Goal: Task Accomplishment & Management: Use online tool/utility

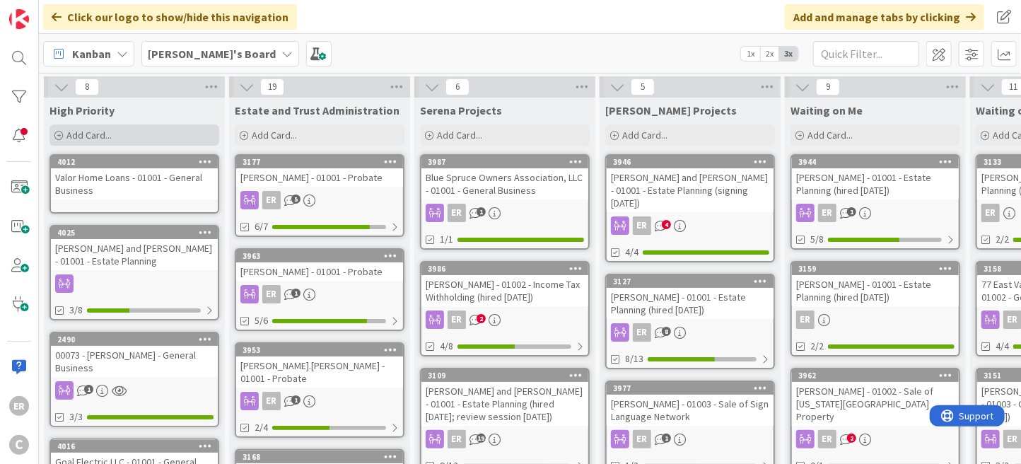
click at [105, 136] on span "Add Card..." at bounding box center [88, 135] width 45 height 13
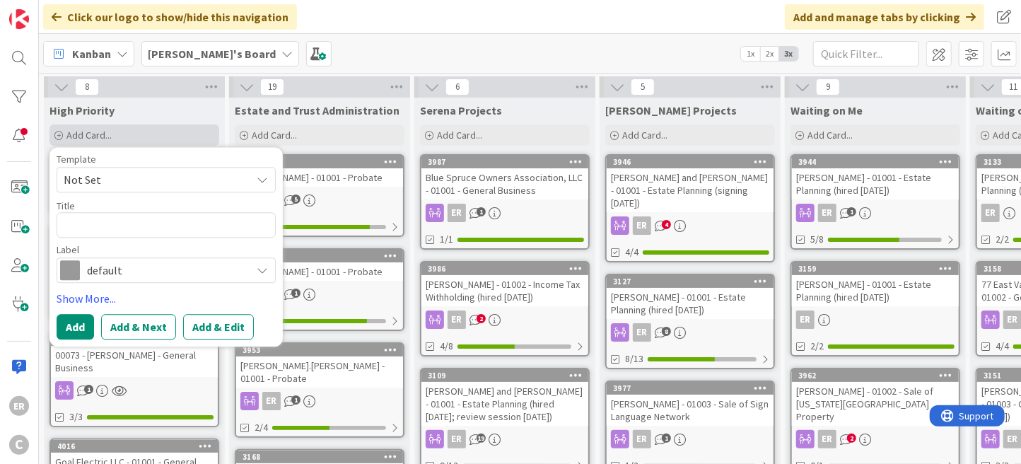
type textarea "x"
type textarea "E"
type textarea "x"
type textarea "Ei"
type textarea "x"
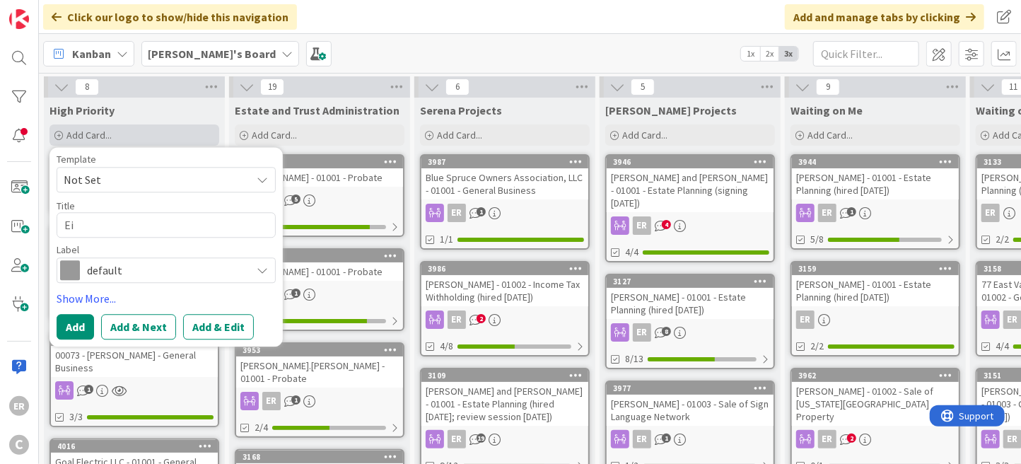
type textarea "Eis"
type textarea "x"
type textarea "Eise"
type textarea "x"
type textarea "[PERSON_NAME]"
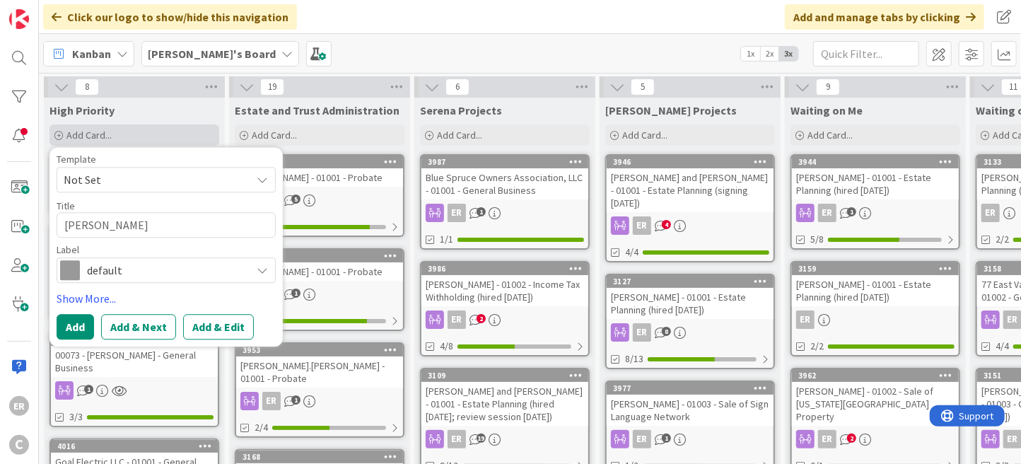
type textarea "x"
type textarea "Eisena"
type textarea "x"
type textarea "Eisenac"
type textarea "x"
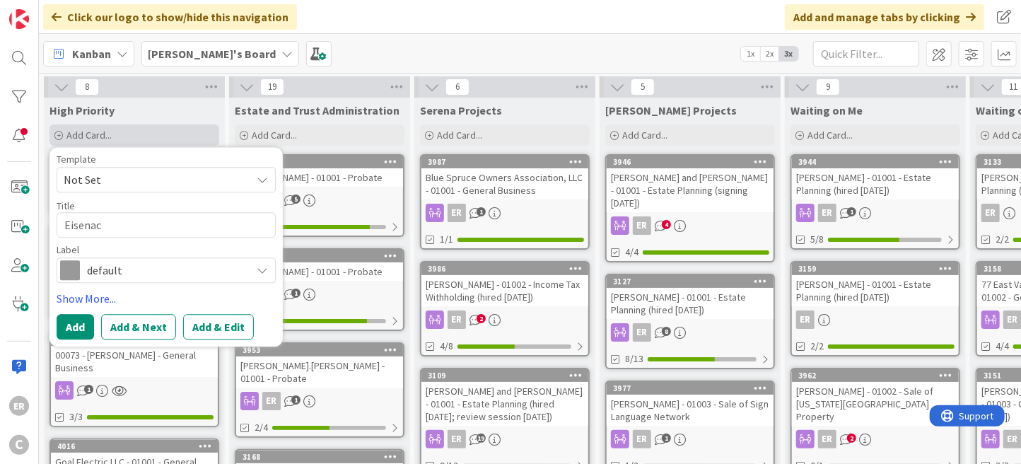
type textarea "[GEOGRAPHIC_DATA]"
type textarea "x"
type textarea "[GEOGRAPHIC_DATA],"
type textarea "x"
type textarea "[GEOGRAPHIC_DATA],"
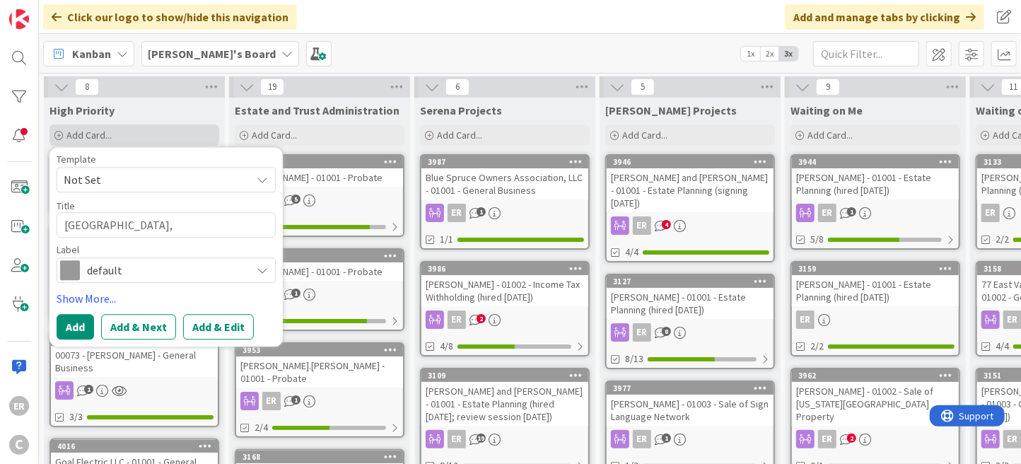
type textarea "x"
type textarea "[GEOGRAPHIC_DATA], C"
type textarea "x"
type textarea "[GEOGRAPHIC_DATA], Ca"
type textarea "x"
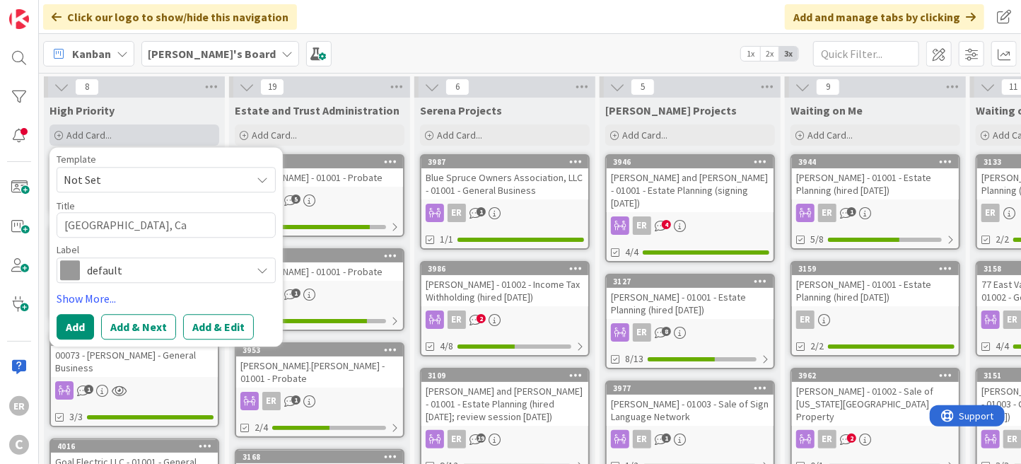
type textarea "[GEOGRAPHIC_DATA], [GEOGRAPHIC_DATA]"
type textarea "x"
type textarea "[GEOGRAPHIC_DATA], Calv"
type textarea "x"
type textarea "[GEOGRAPHIC_DATA], [GEOGRAPHIC_DATA]"
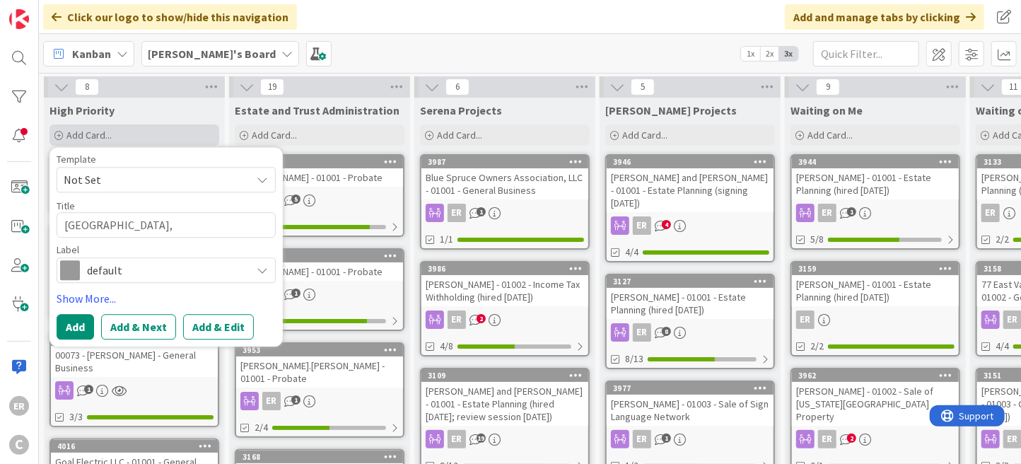
type textarea "x"
type textarea "[PERSON_NAME]"
type textarea "x"
type textarea "[PERSON_NAME]"
type textarea "x"
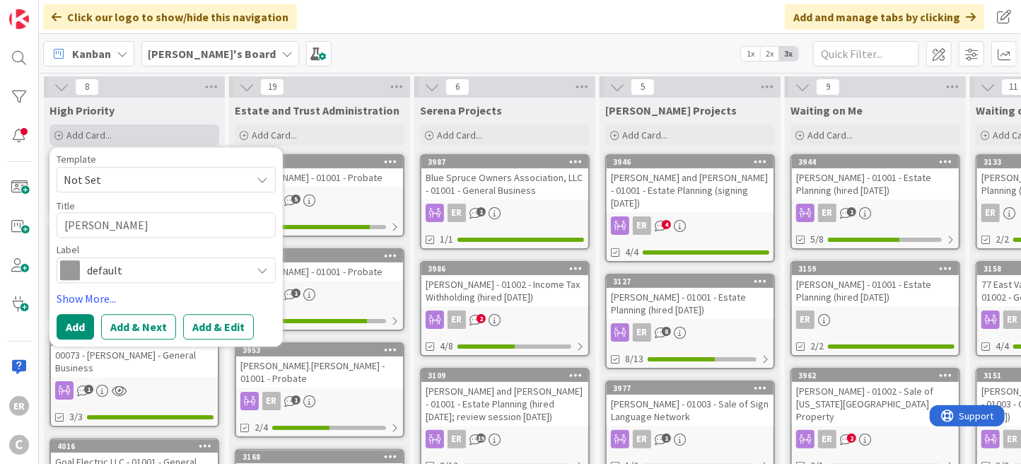
type textarea "[PERSON_NAME] a"
type textarea "x"
type textarea "[PERSON_NAME] an"
type textarea "x"
type textarea "[PERSON_NAME] and"
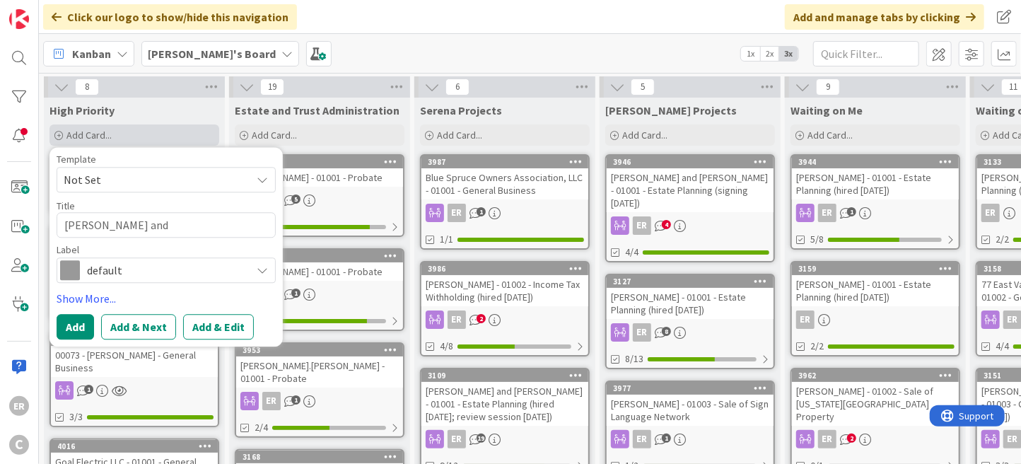
type textarea "x"
type textarea "[PERSON_NAME] and"
type textarea "x"
type textarea "[PERSON_NAME] and A"
type textarea "x"
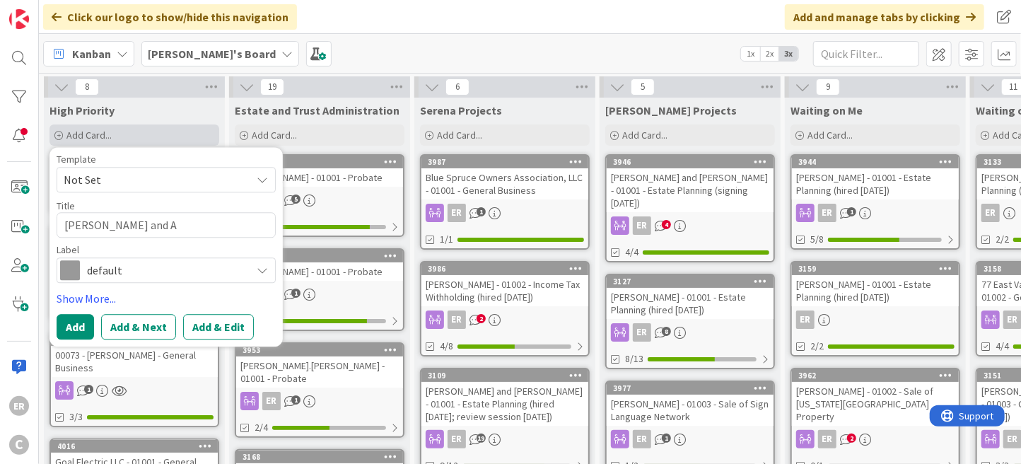
type textarea "[PERSON_NAME] and Am"
type textarea "x"
type textarea "[PERSON_NAME] and [PERSON_NAME]"
type textarea "x"
type textarea "[PERSON_NAME] and [PERSON_NAME]"
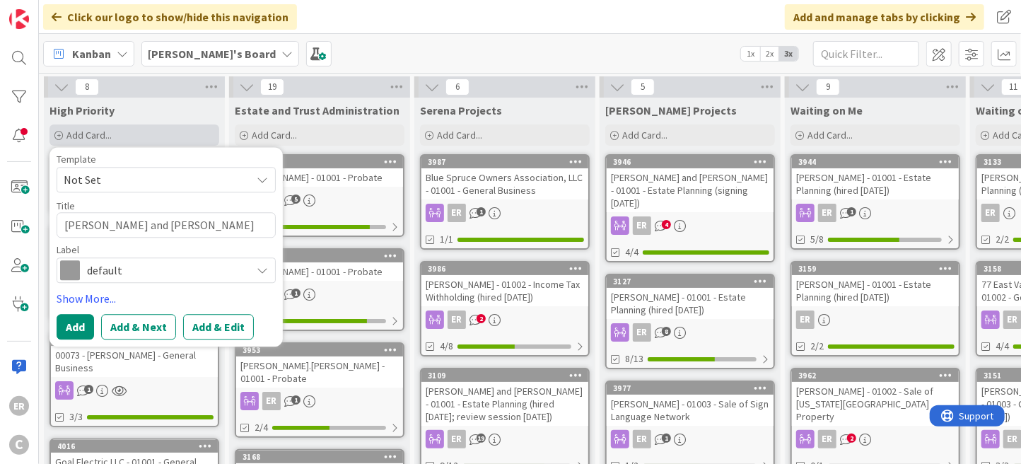
type textarea "x"
type textarea "[PERSON_NAME] and [PERSON_NAME] -"
type textarea "x"
type textarea "[PERSON_NAME] and [PERSON_NAME] -"
type textarea "x"
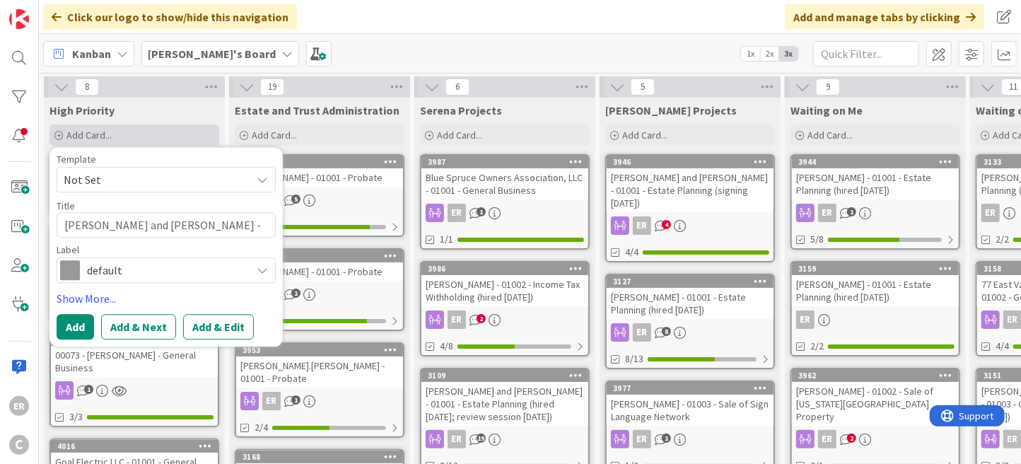
type textarea "[PERSON_NAME] and [PERSON_NAME] - 0"
type textarea "x"
type textarea "[PERSON_NAME] and [PERSON_NAME] - 01"
type textarea "x"
type textarea "[PERSON_NAME] and [PERSON_NAME] - 010"
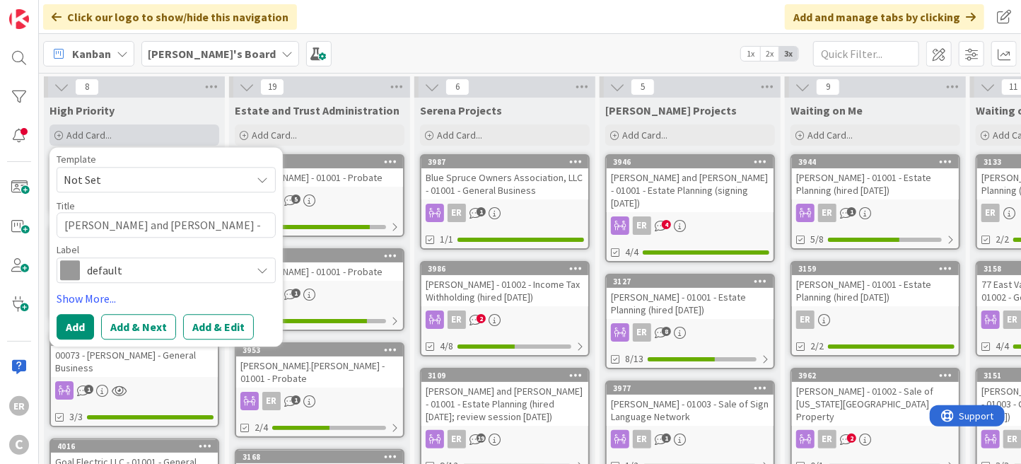
type textarea "x"
type textarea "[PERSON_NAME] and [PERSON_NAME] - 0100"
type textarea "x"
type textarea "[PERSON_NAME] and [PERSON_NAME] - 01001"
type textarea "x"
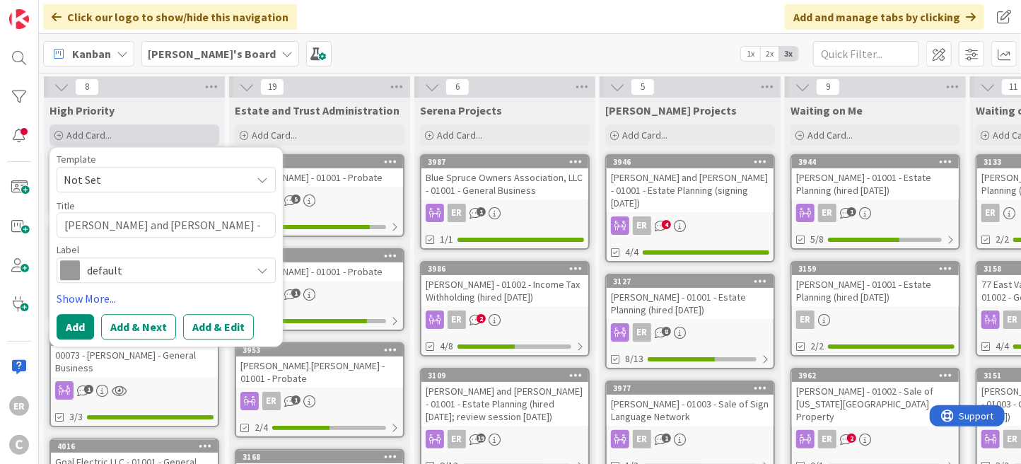
type textarea "[PERSON_NAME] and [PERSON_NAME] - 01001"
type textarea "x"
type textarea "[PERSON_NAME] and [PERSON_NAME] - 01001 -"
type textarea "x"
type textarea "[PERSON_NAME] and [PERSON_NAME] - 01001 -"
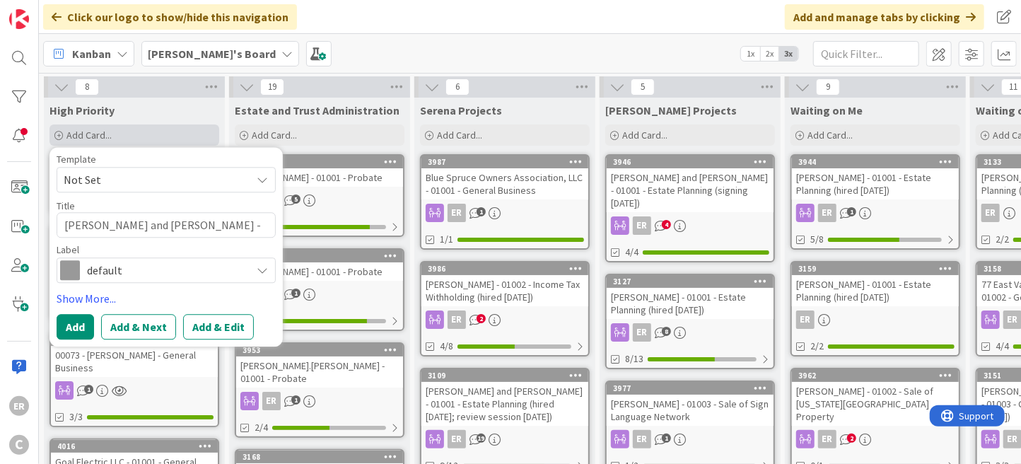
type textarea "x"
type textarea "[PERSON_NAME] and [PERSON_NAME] - 01001 - E"
type textarea "x"
type textarea "[PERSON_NAME] and [PERSON_NAME] - 01001 - Es"
type textarea "x"
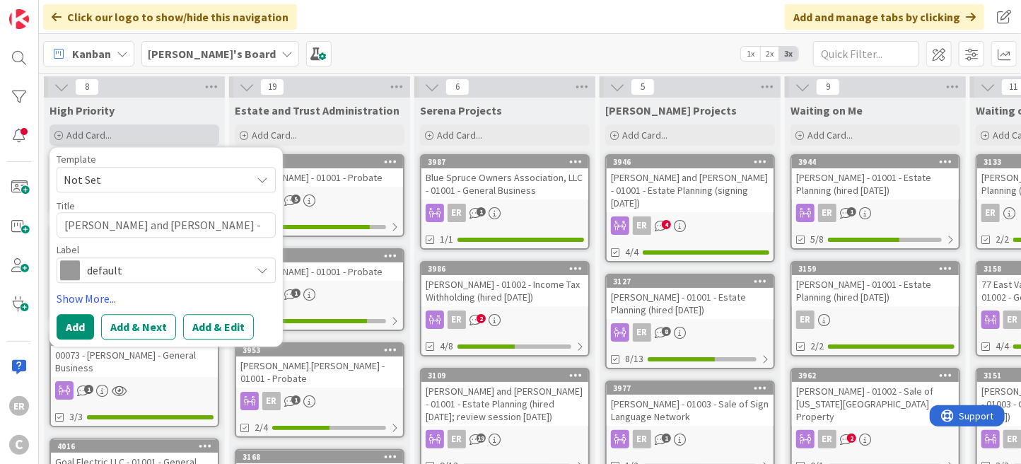
type textarea "[PERSON_NAME] and [PERSON_NAME] - 01001 - Est"
type textarea "x"
type textarea "[PERSON_NAME] and [PERSON_NAME] - 01001 - Esta"
type textarea "x"
type textarea "[PERSON_NAME] and [PERSON_NAME] - 01001 - Estat"
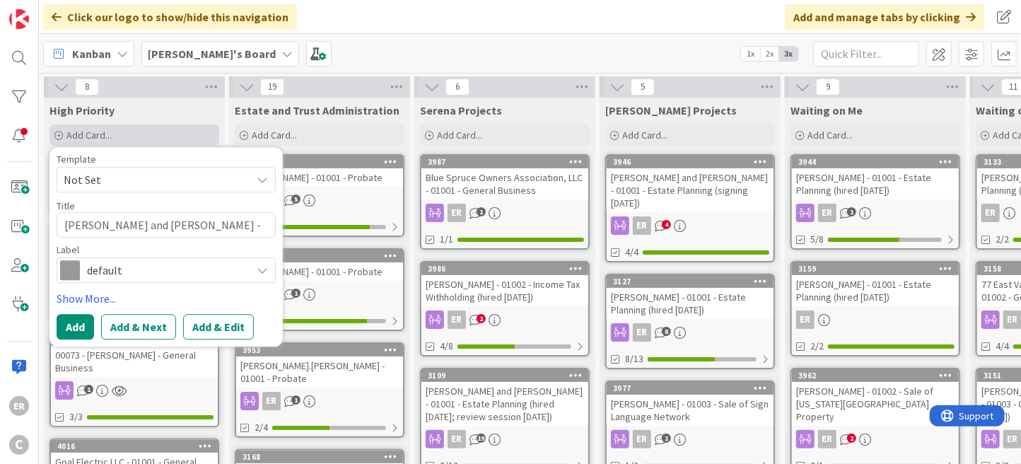
type textarea "x"
type textarea "[GEOGRAPHIC_DATA][PERSON_NAME] and [PERSON_NAME] - 01001 - Estate"
type textarea "x"
type textarea "[GEOGRAPHIC_DATA][PERSON_NAME] and [PERSON_NAME] - 01001 - Estate"
type textarea "x"
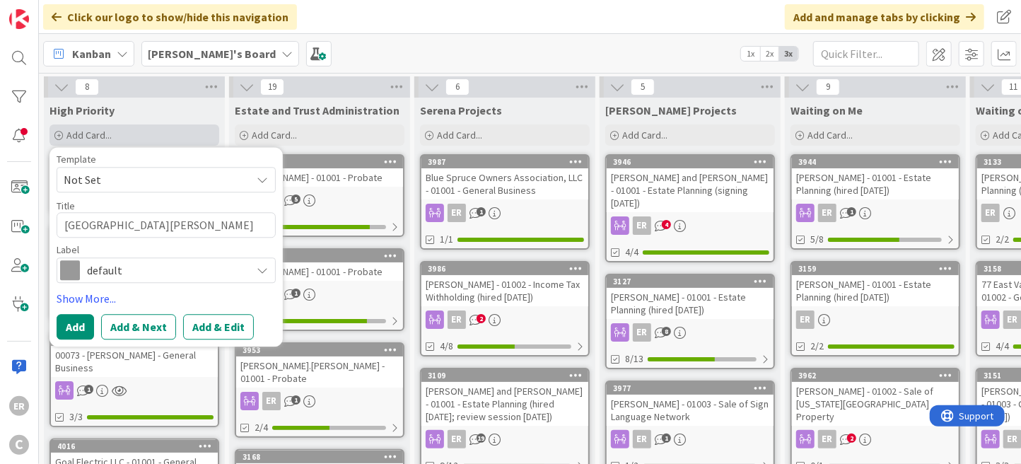
type textarea "[PERSON_NAME] and [PERSON_NAME] - 01001 - Estate P"
type textarea "x"
type textarea "[GEOGRAPHIC_DATA][PERSON_NAME] and [PERSON_NAME] - 01001 - Estate Pl"
type textarea "x"
type textarea "[GEOGRAPHIC_DATA][PERSON_NAME] and [PERSON_NAME] - 01001 - Estate Pla"
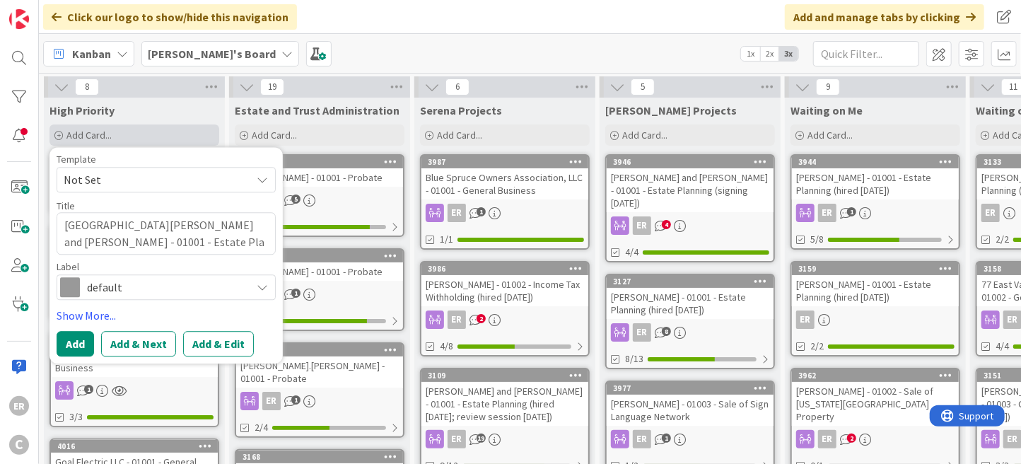
type textarea "x"
type textarea "[GEOGRAPHIC_DATA][PERSON_NAME] and [PERSON_NAME] - 01001 - Estate Plan"
type textarea "x"
type textarea "[GEOGRAPHIC_DATA][PERSON_NAME] and [PERSON_NAME] - 01001 - Estate Plann"
type textarea "x"
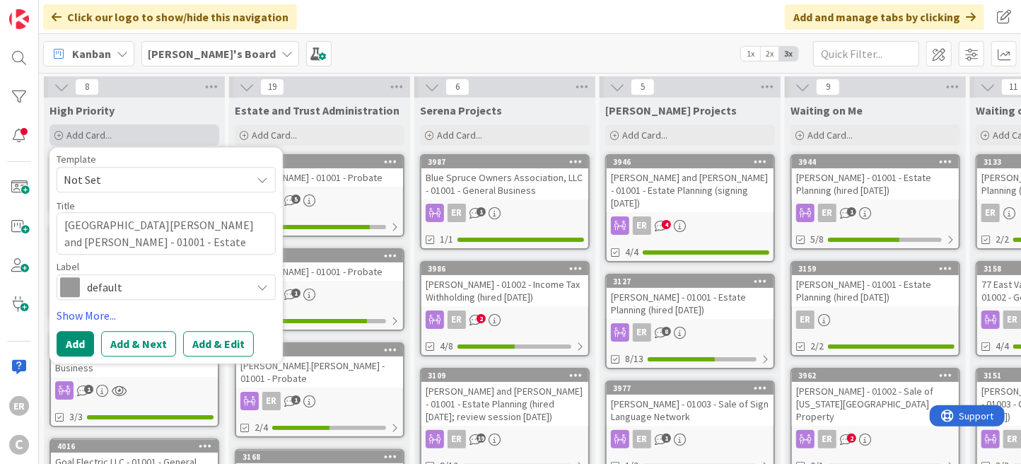
type textarea "[GEOGRAPHIC_DATA][PERSON_NAME] and [PERSON_NAME] - 01001 - Estate Planni"
type textarea "x"
type textarea "[GEOGRAPHIC_DATA][PERSON_NAME] and [PERSON_NAME] - 01001 - Estate Plannin"
type textarea "x"
type textarea "[GEOGRAPHIC_DATA][PERSON_NAME] and [PERSON_NAME] - 01001 - Estate Planning"
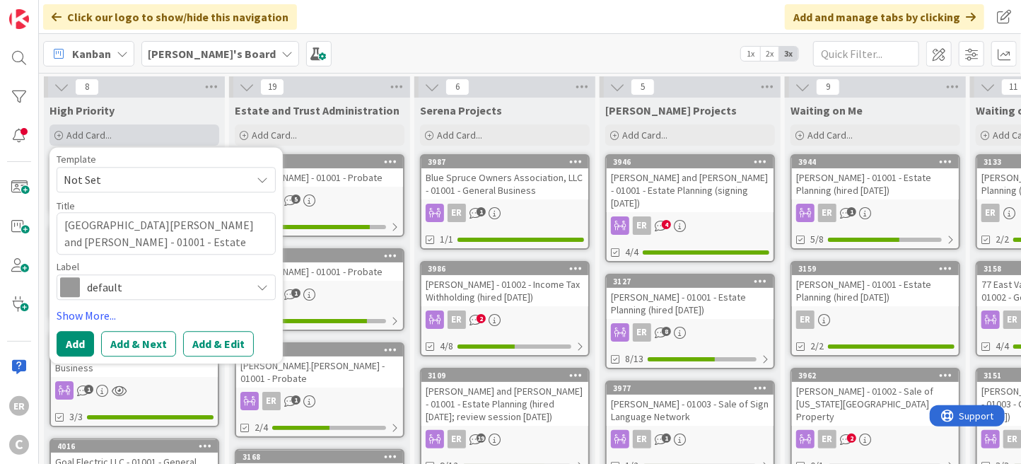
type textarea "x"
type textarea "[GEOGRAPHIC_DATA][PERSON_NAME] and [PERSON_NAME] - 01001 - Estate Planning"
type textarea "x"
type textarea "[GEOGRAPHIC_DATA][PERSON_NAME] and [PERSON_NAME] - 01001 - Estate Planning ("
type textarea "x"
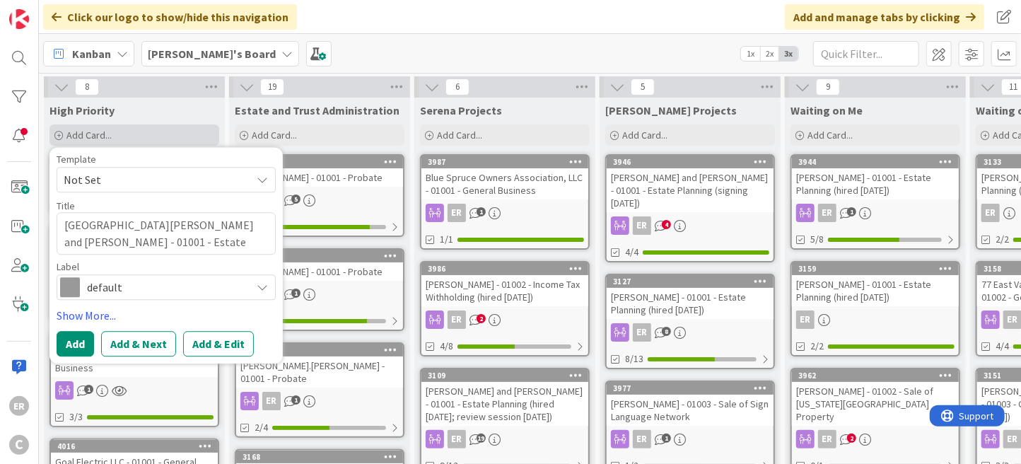
type textarea "[GEOGRAPHIC_DATA][PERSON_NAME] and [PERSON_NAME] - 01001 - Estate Planning (h"
type textarea "x"
type textarea "[GEOGRAPHIC_DATA][PERSON_NAME] and [PERSON_NAME] - 01001 - Estate Planning (hi"
type textarea "x"
type textarea "[GEOGRAPHIC_DATA][PERSON_NAME] and [PERSON_NAME] - 01001 - Estate Planning (hir"
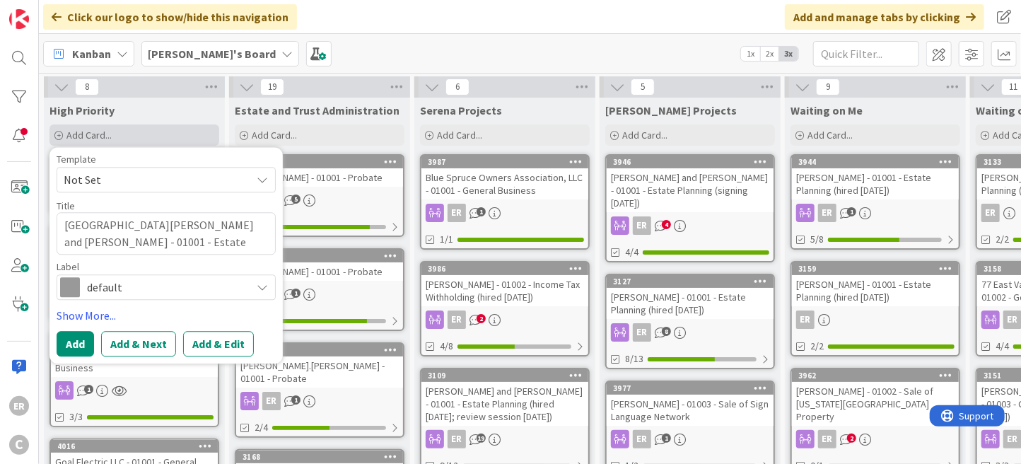
type textarea "x"
type textarea "[GEOGRAPHIC_DATA][PERSON_NAME] and [PERSON_NAME] - 01001 - Estate Planning (hire"
type textarea "x"
type textarea "[GEOGRAPHIC_DATA][PERSON_NAME] and [PERSON_NAME] - 01001 - Estate Planning (hir…"
type textarea "x"
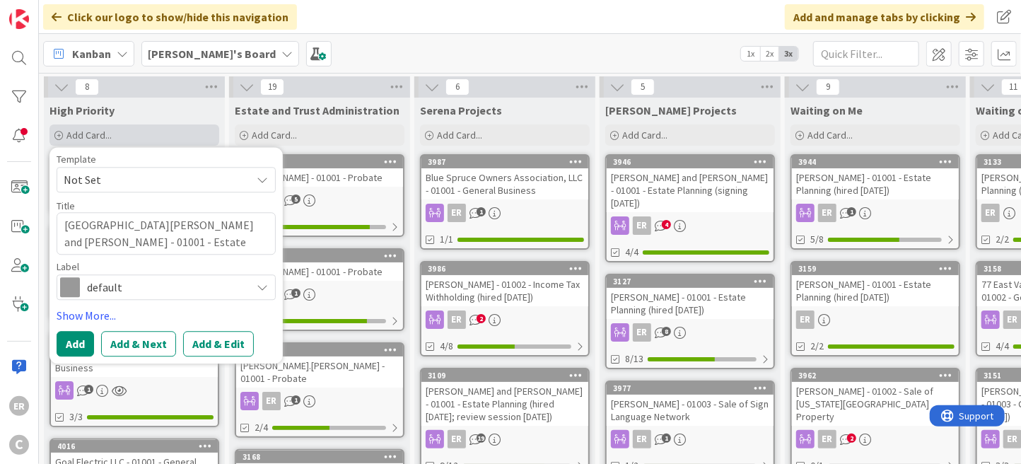
type textarea "[GEOGRAPHIC_DATA][PERSON_NAME] and [PERSON_NAME] - 01001 - Estate Planning (hir…"
type textarea "x"
type textarea "[GEOGRAPHIC_DATA][PERSON_NAME] and [PERSON_NAME] - 01001 - Estate Planning (hir…"
type textarea "x"
type textarea "[GEOGRAPHIC_DATA][PERSON_NAME] and [PERSON_NAME] - 01001 - Estate Planning (hir…"
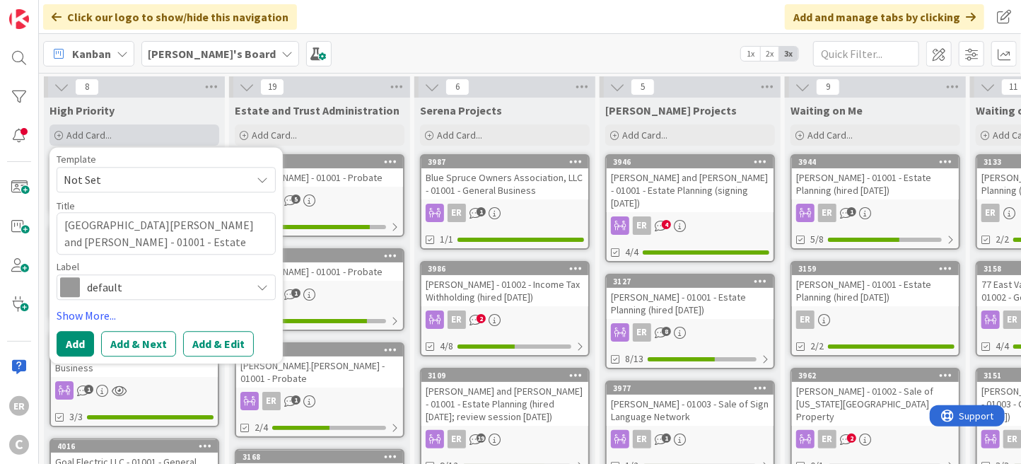
type textarea "x"
type textarea "[GEOGRAPHIC_DATA][PERSON_NAME] and [PERSON_NAME] - 01001 - Estate Planning (hir…"
type textarea "x"
type textarea "[GEOGRAPHIC_DATA][PERSON_NAME] and [PERSON_NAME] - 01001 - Estate Planning (hir…"
type textarea "x"
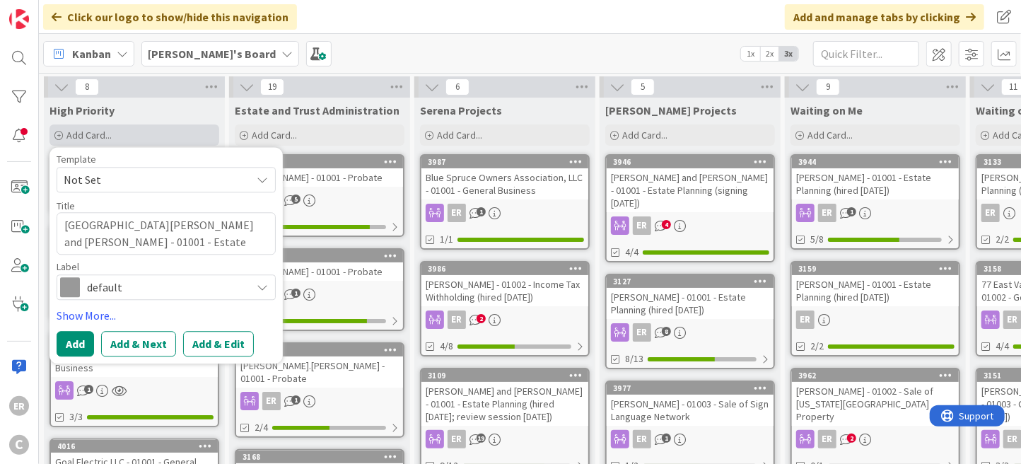
type textarea "[GEOGRAPHIC_DATA][PERSON_NAME] and [PERSON_NAME] - 01001 - Estate Planning (hir…"
type textarea "x"
type textarea "[GEOGRAPHIC_DATA][PERSON_NAME] and [PERSON_NAME] - 01001 - Estate Planning (hir…"
type textarea "x"
type textarea "[GEOGRAPHIC_DATA][PERSON_NAME] and [PERSON_NAME] - 01001 - Estate Planning (hir…"
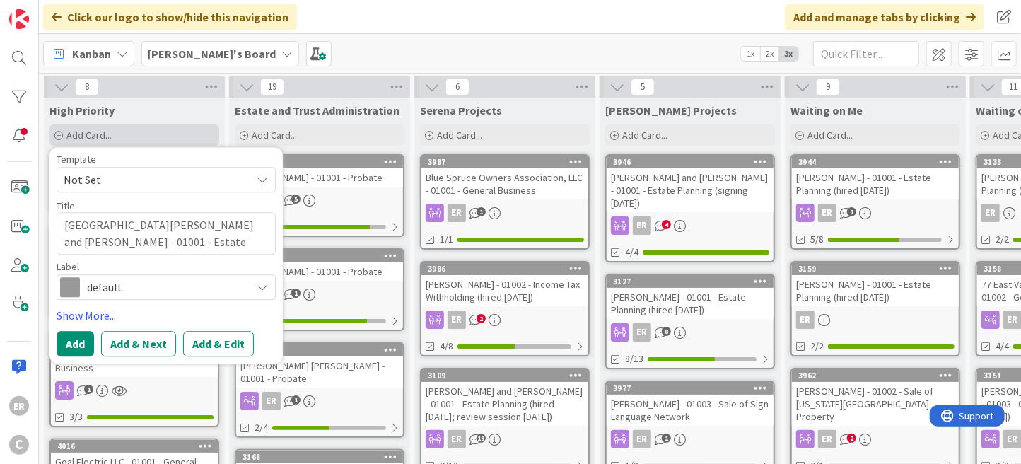
type textarea "x"
type textarea "[GEOGRAPHIC_DATA][PERSON_NAME] and [PERSON_NAME] - 01001 - Estate Planning (hir…"
type textarea "x"
type textarea "[GEOGRAPHIC_DATA][PERSON_NAME] and [PERSON_NAME] - 01001 - Estate Planning (hir…"
type textarea "x"
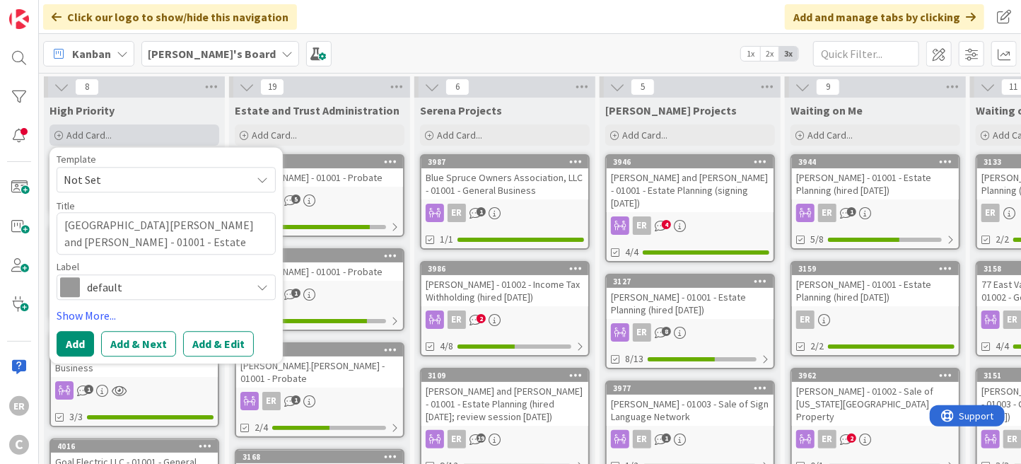
type textarea "[GEOGRAPHIC_DATA][PERSON_NAME] and [PERSON_NAME] - 01001 - Estate Planning (hir…"
type textarea "x"
type textarea "[GEOGRAPHIC_DATA][PERSON_NAME] and [PERSON_NAME] - 01001 - Estate Planning (hir…"
type textarea "x"
type textarea "[GEOGRAPHIC_DATA][PERSON_NAME] and [PERSON_NAME] - 01001 - Estate Planning (hir…"
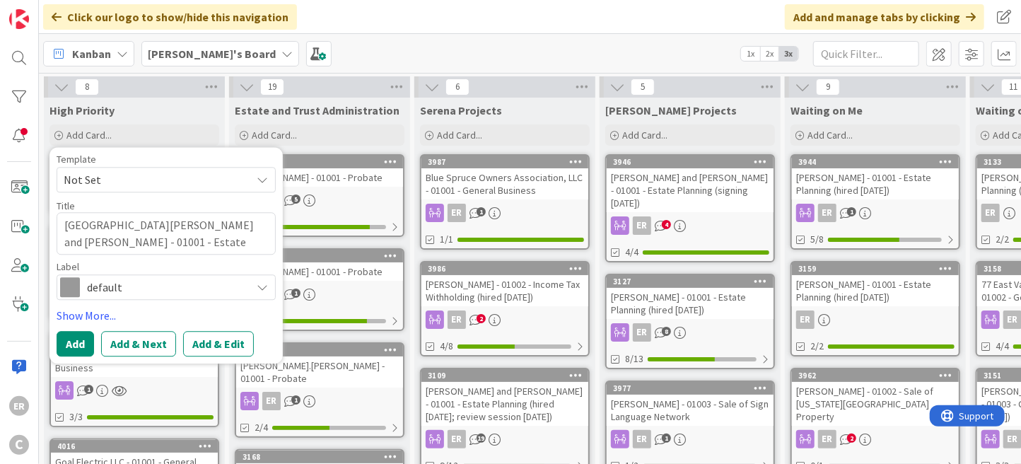
click at [118, 183] on span "Not Set" at bounding box center [152, 179] width 177 height 18
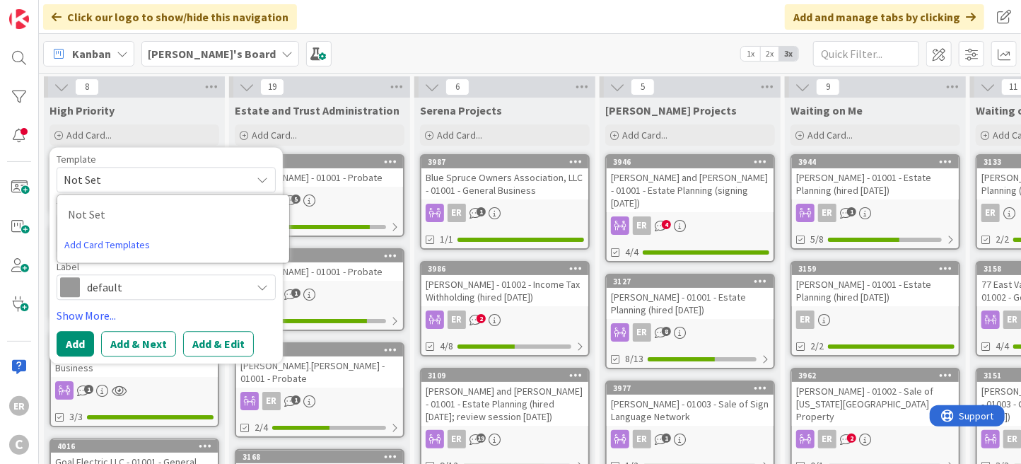
click at [118, 183] on span "Not Set" at bounding box center [152, 179] width 177 height 18
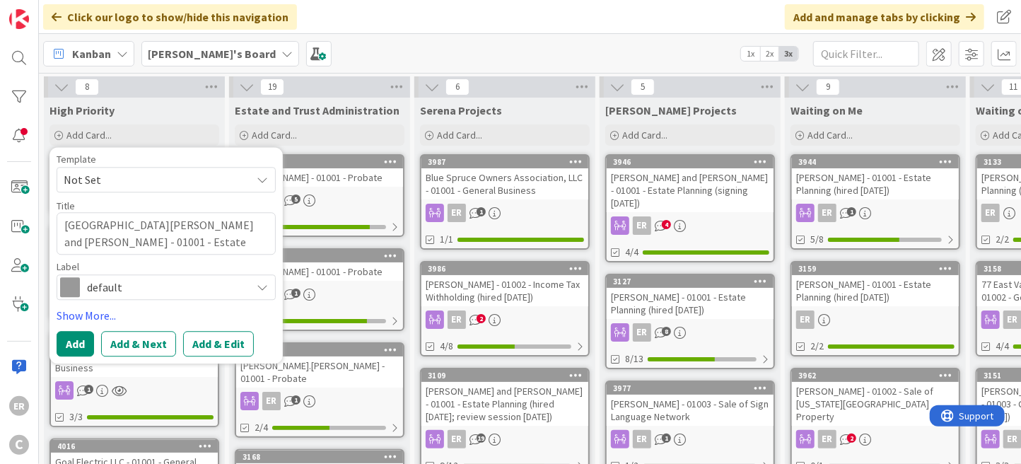
click at [110, 296] on div "default" at bounding box center [166, 286] width 219 height 25
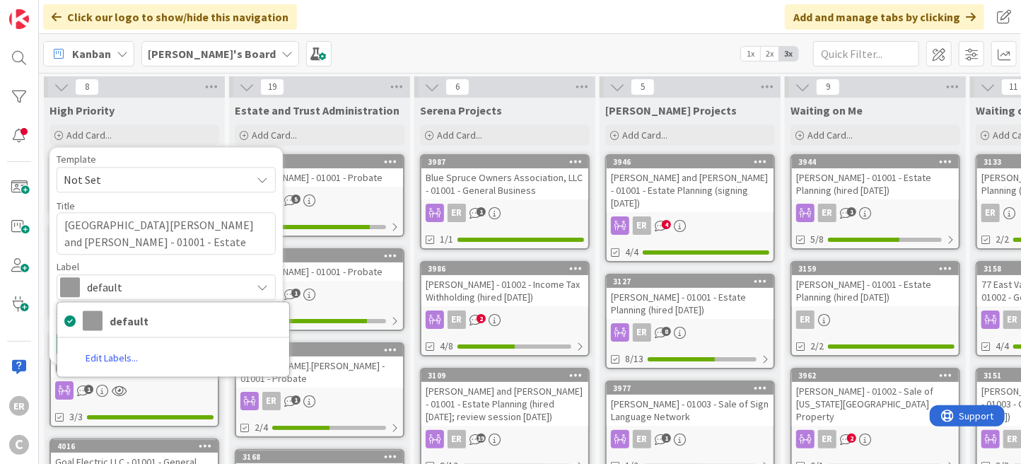
type textarea "x"
click at [111, 292] on span "default" at bounding box center [165, 287] width 157 height 20
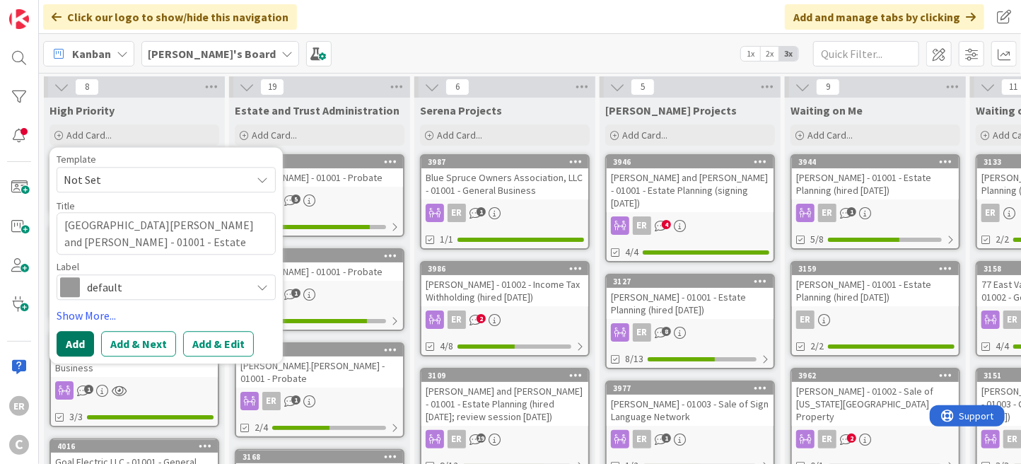
click at [81, 340] on button "Add" at bounding box center [75, 343] width 37 height 25
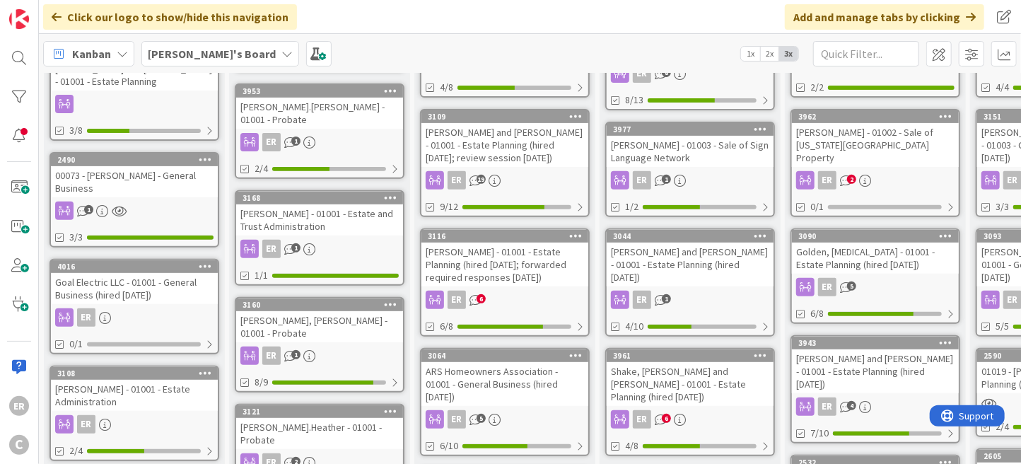
scroll to position [283, 0]
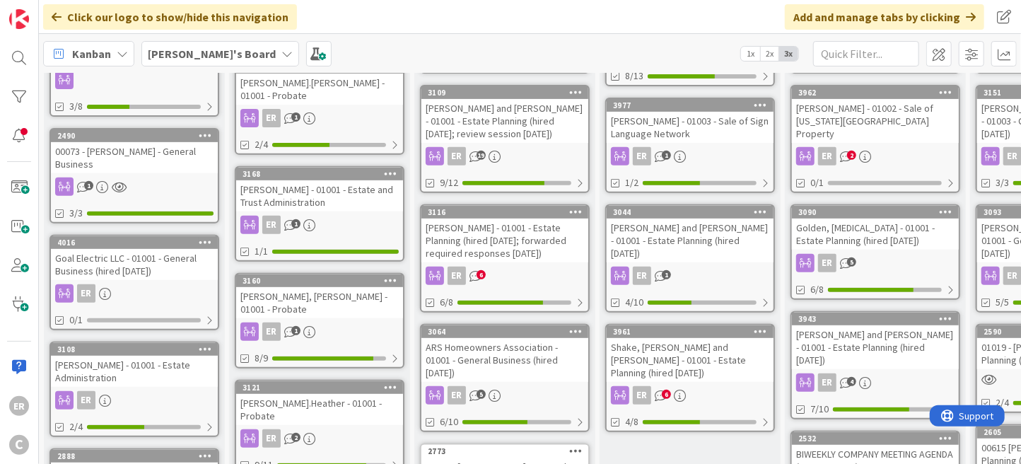
click at [693, 338] on div "Shake, [PERSON_NAME] and [PERSON_NAME] - 01001 - Estate Planning (hired [DATE])" at bounding box center [690, 360] width 167 height 44
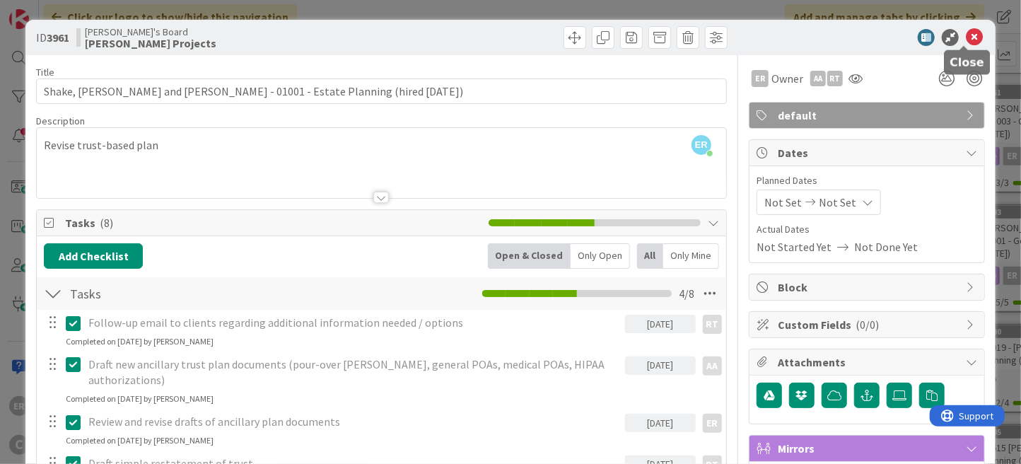
click at [966, 39] on icon at bounding box center [974, 37] width 17 height 17
